Goal: Task Accomplishment & Management: Use online tool/utility

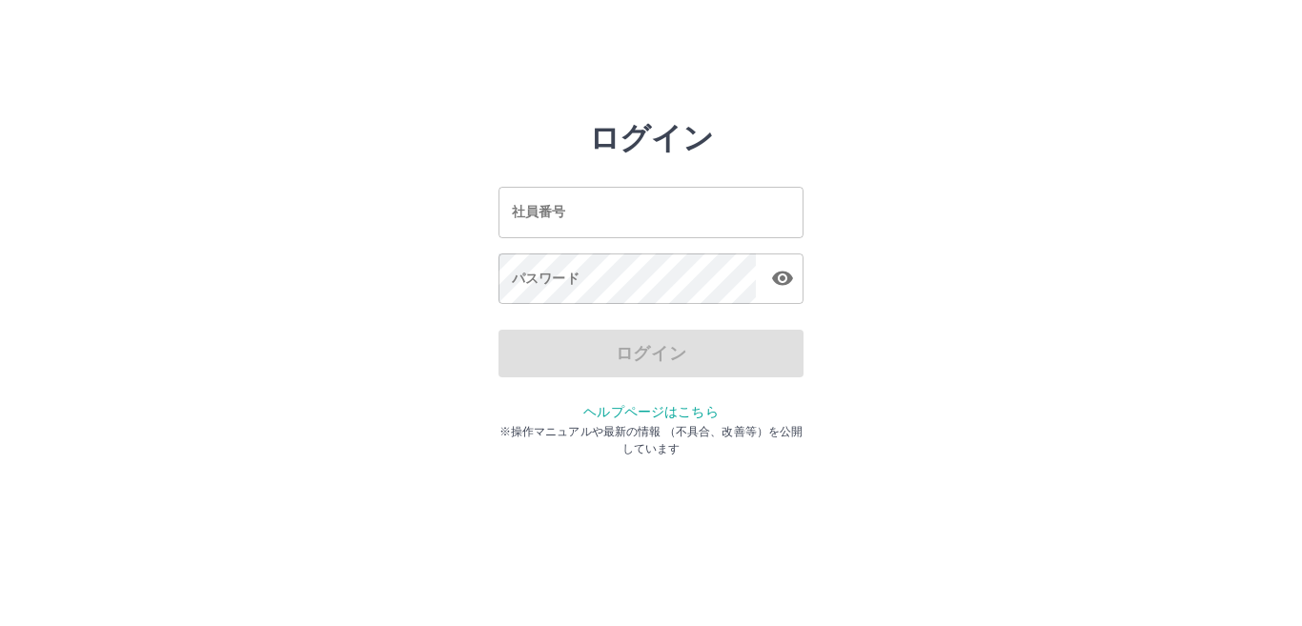
click at [627, 219] on input "社員番号" at bounding box center [650, 212] width 305 height 51
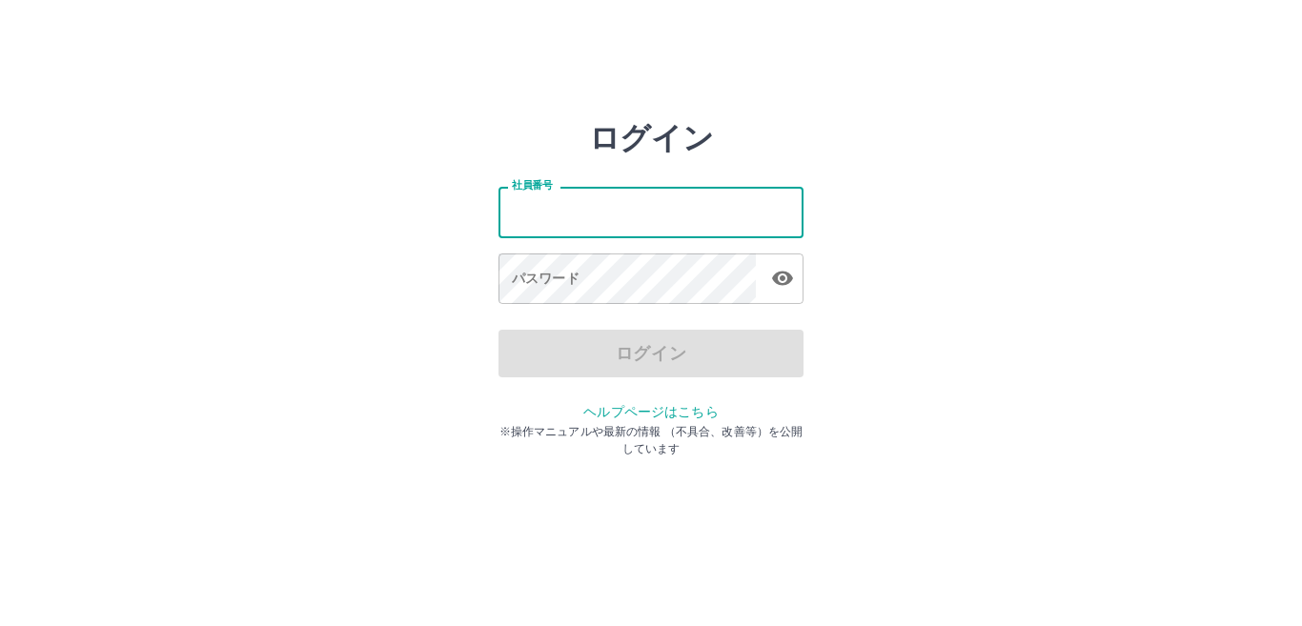
type input "*******"
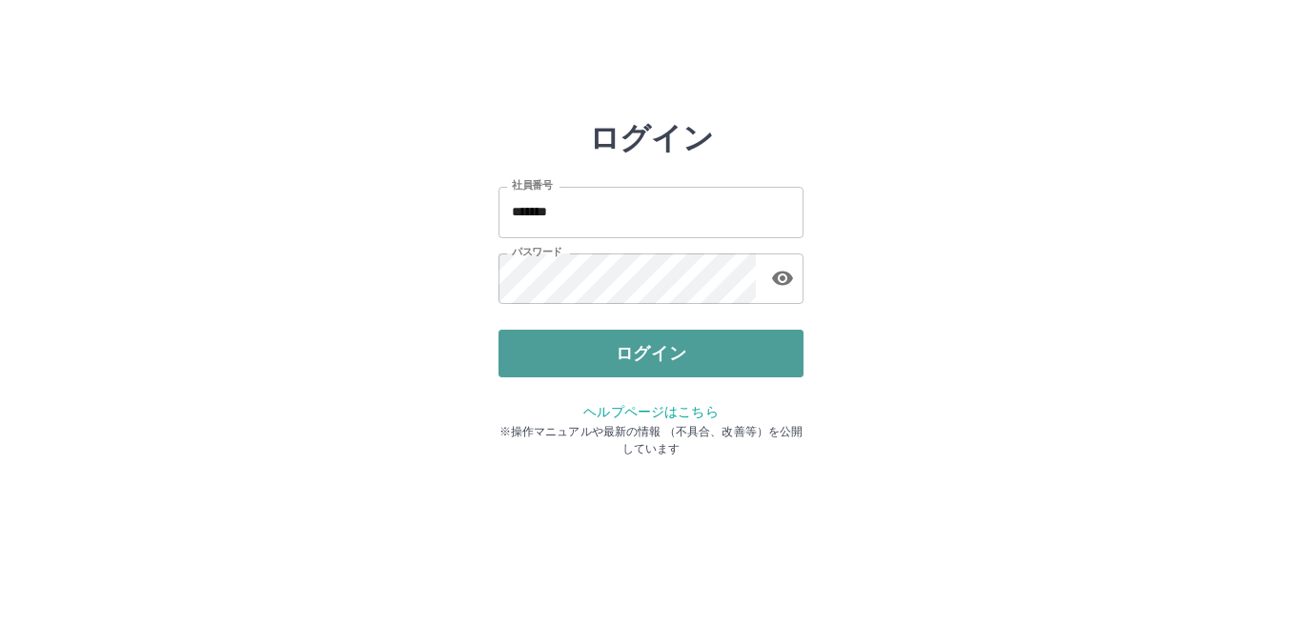
click at [724, 360] on button "ログイン" at bounding box center [650, 354] width 305 height 48
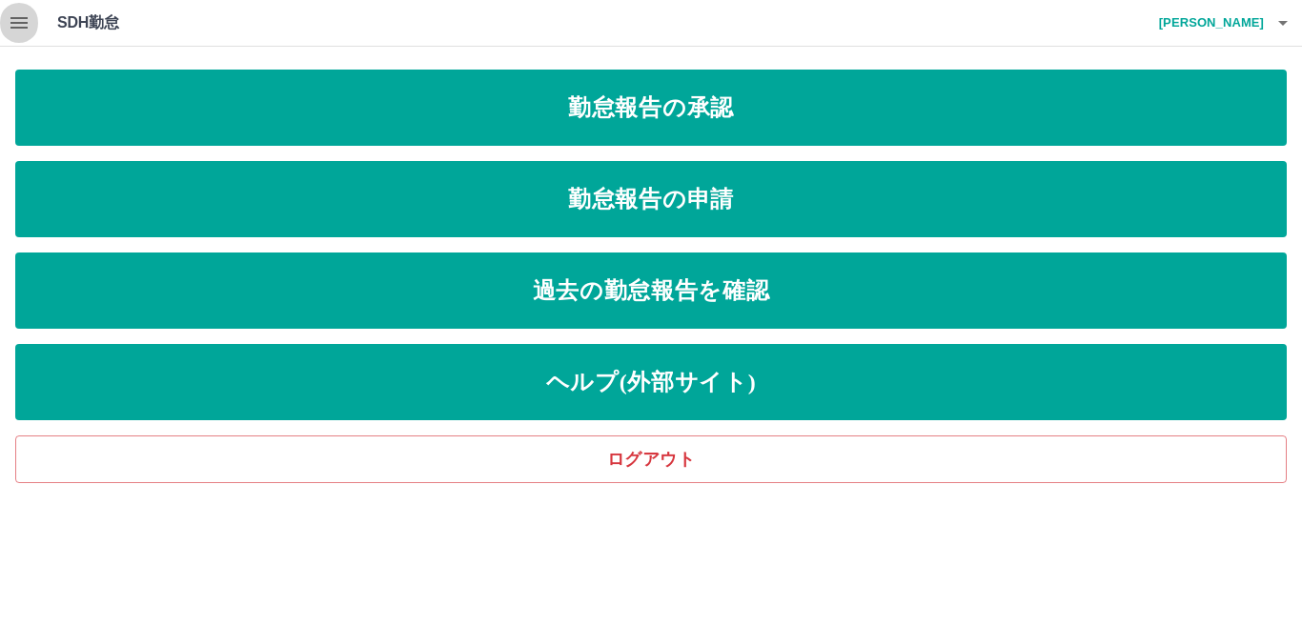
click at [23, 19] on icon "button" at bounding box center [18, 22] width 17 height 11
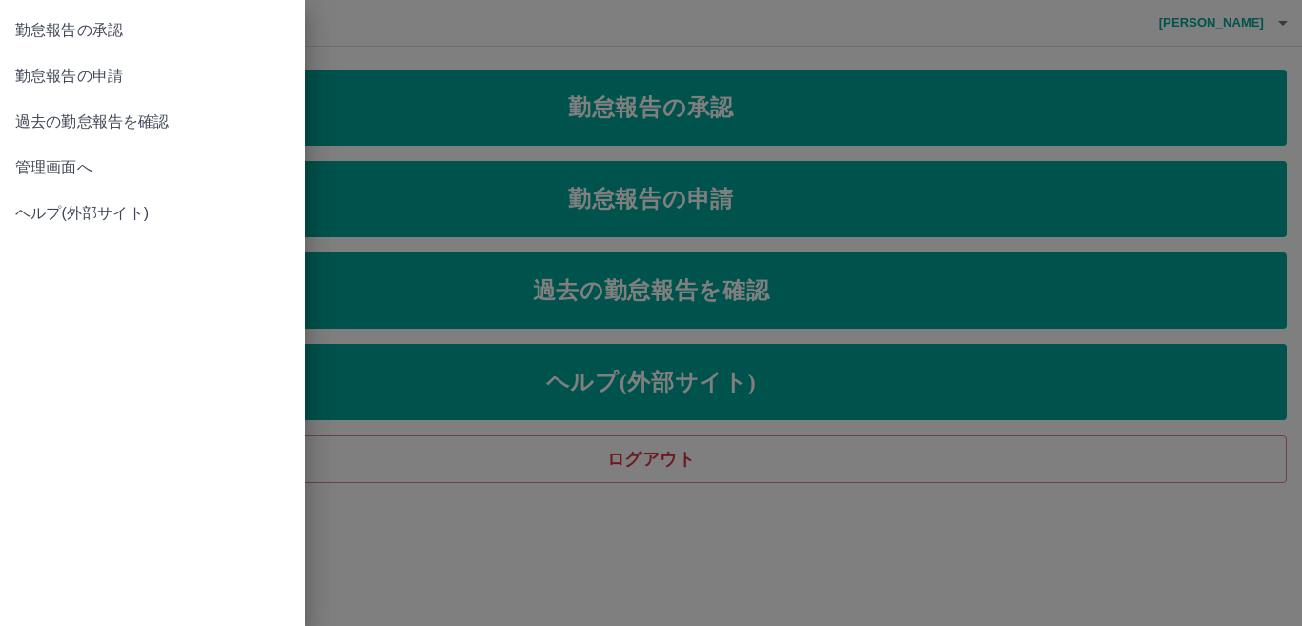
click at [93, 163] on span "管理画面へ" at bounding box center [152, 167] width 274 height 23
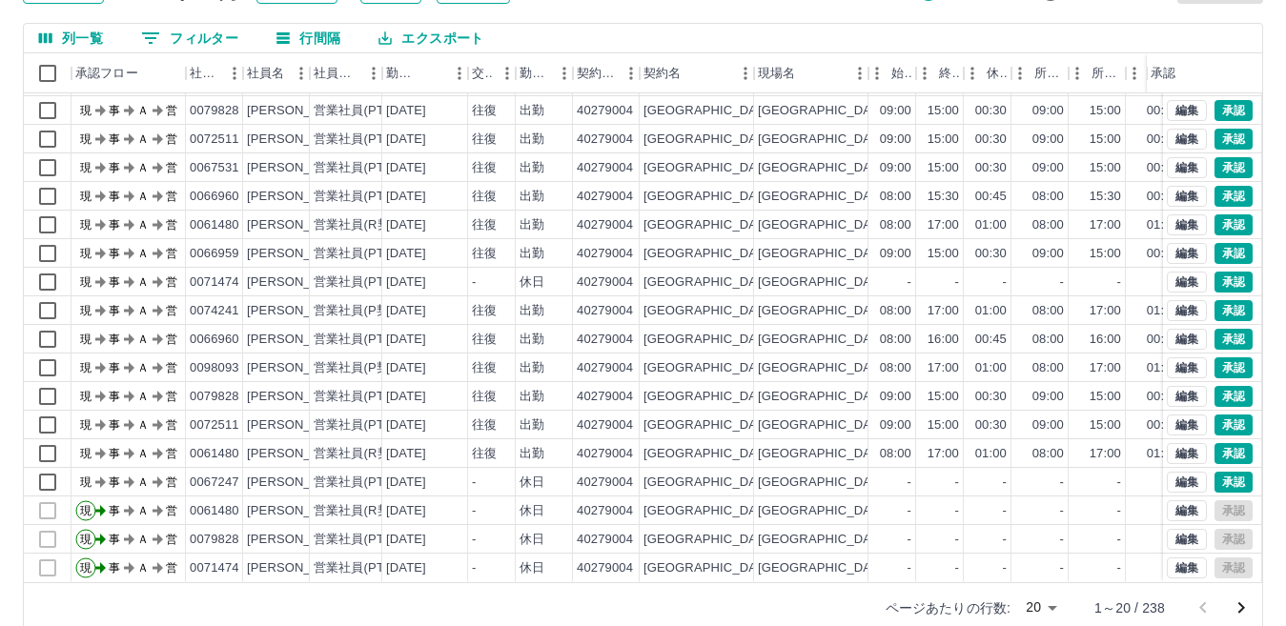
scroll to position [179, 0]
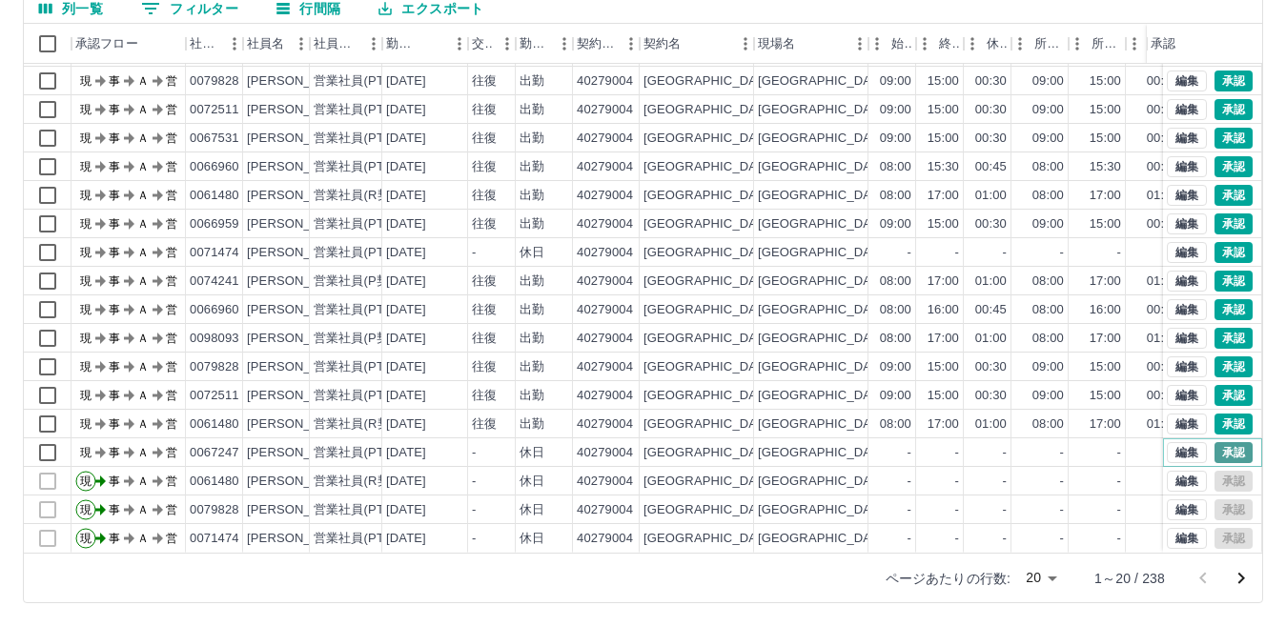
click at [1214, 442] on button "承認" at bounding box center [1233, 452] width 38 height 21
click at [1214, 242] on button "承認" at bounding box center [1233, 252] width 38 height 21
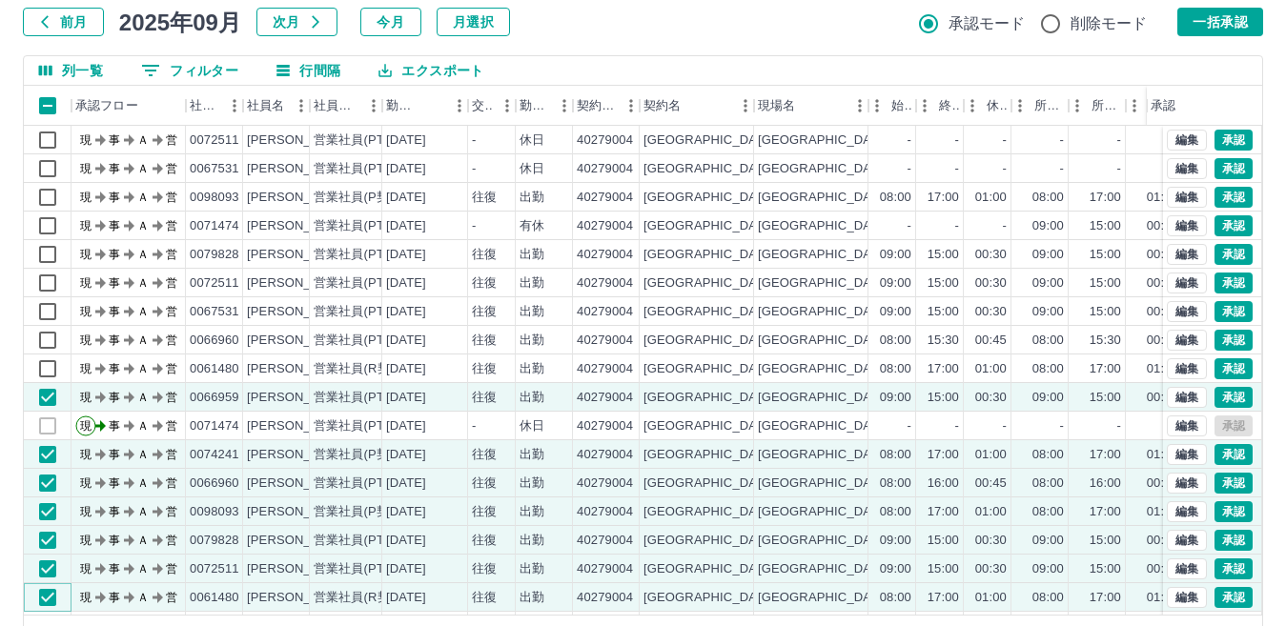
scroll to position [84, 0]
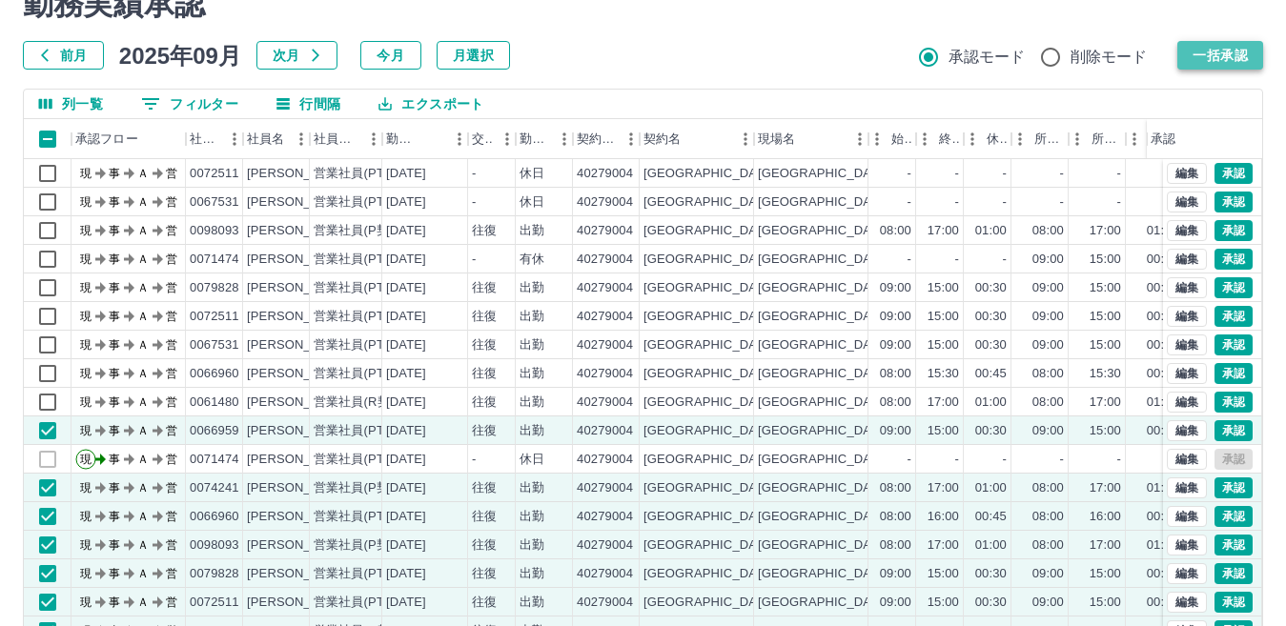
click at [1220, 51] on button "一括承認" at bounding box center [1220, 55] width 86 height 29
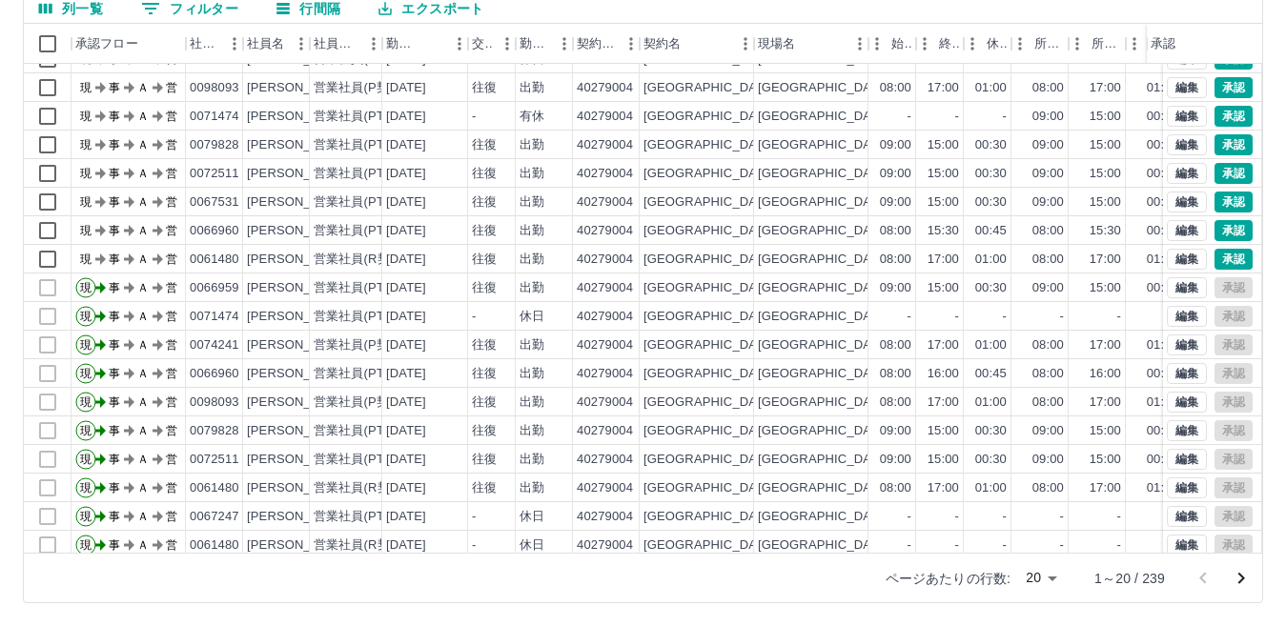
scroll to position [0, 0]
